Goal: Transaction & Acquisition: Purchase product/service

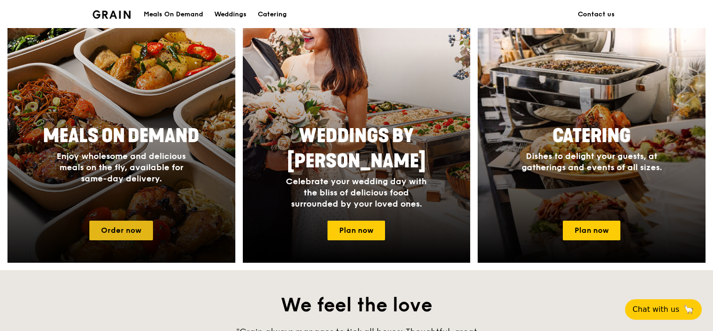
click at [116, 230] on link "Order now" at bounding box center [121, 231] width 64 height 20
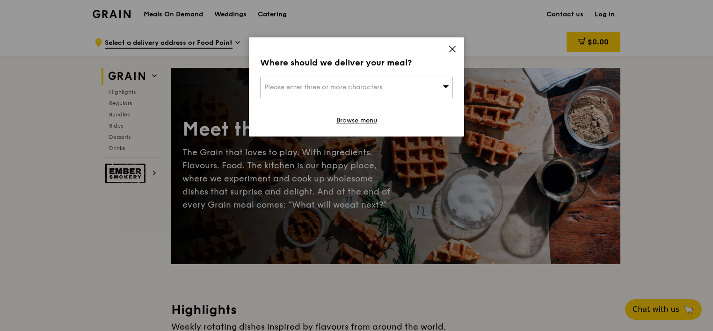
click at [459, 44] on div "Where should we deliver your meal? Please enter three or more characters Browse…" at bounding box center [356, 86] width 215 height 99
click at [455, 45] on icon at bounding box center [452, 49] width 8 height 8
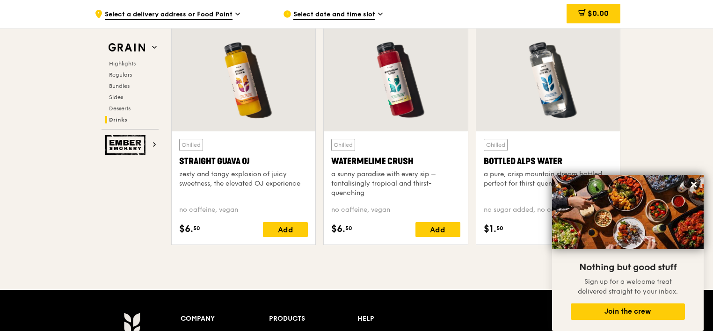
scroll to position [3718, 0]
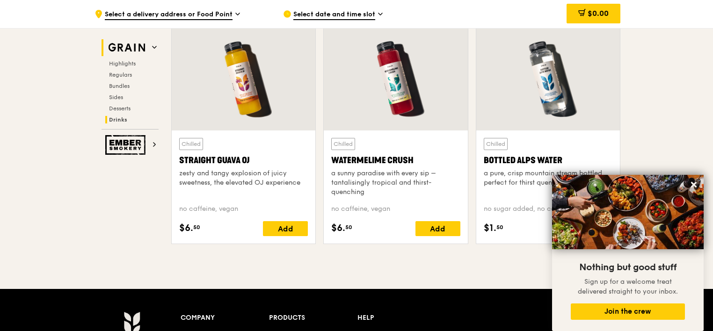
click at [142, 48] on img at bounding box center [126, 47] width 43 height 17
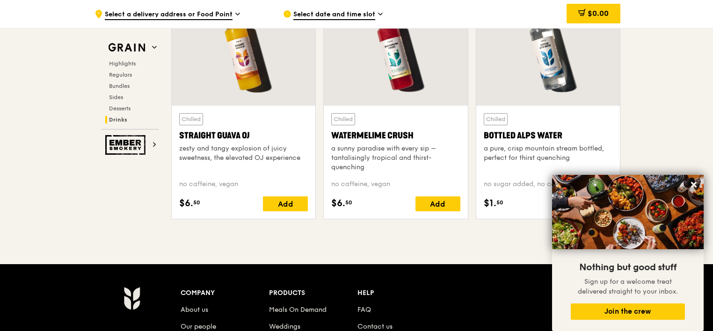
scroll to position [3933, 0]
